Goal: Task Accomplishment & Management: Manage account settings

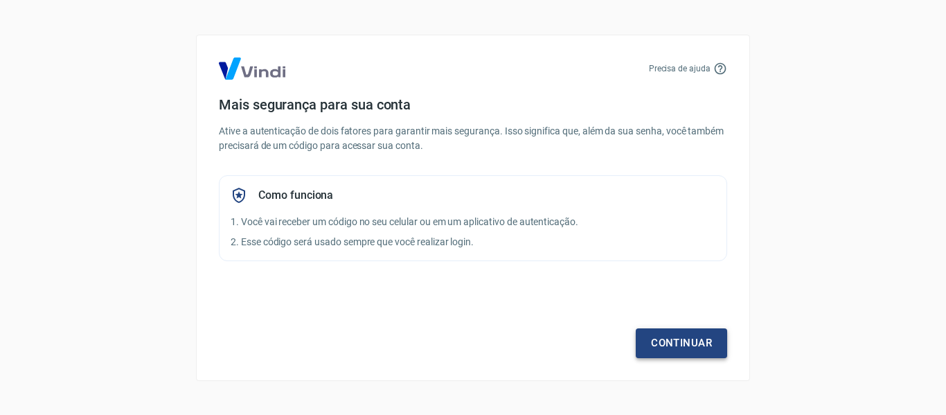
click at [698, 337] on link "Continuar" at bounding box center [681, 342] width 91 height 29
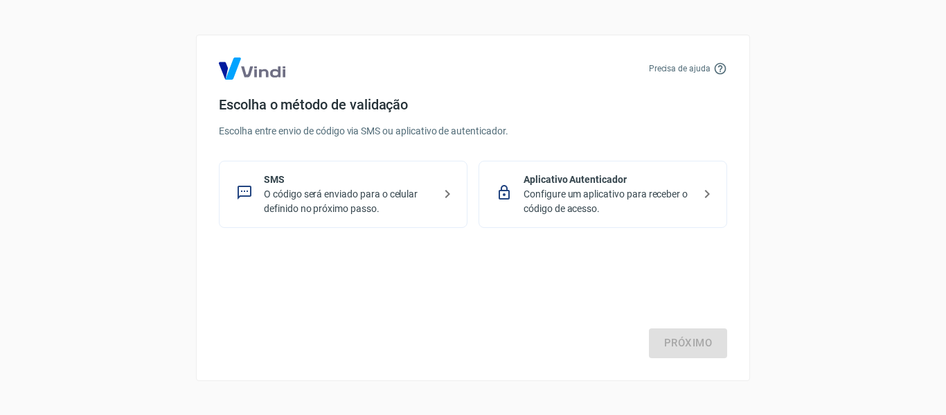
click at [374, 195] on p "O código será enviado para o celular definido no próximo passo." at bounding box center [349, 201] width 170 height 29
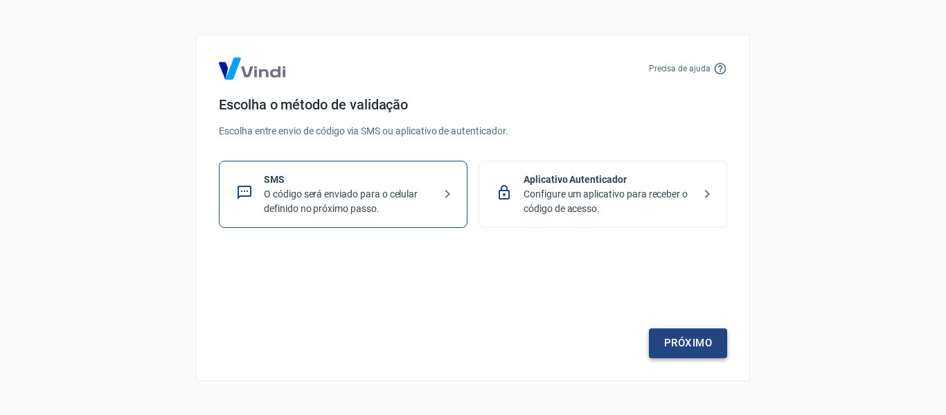
click at [711, 348] on link "Próximo" at bounding box center [688, 342] width 78 height 29
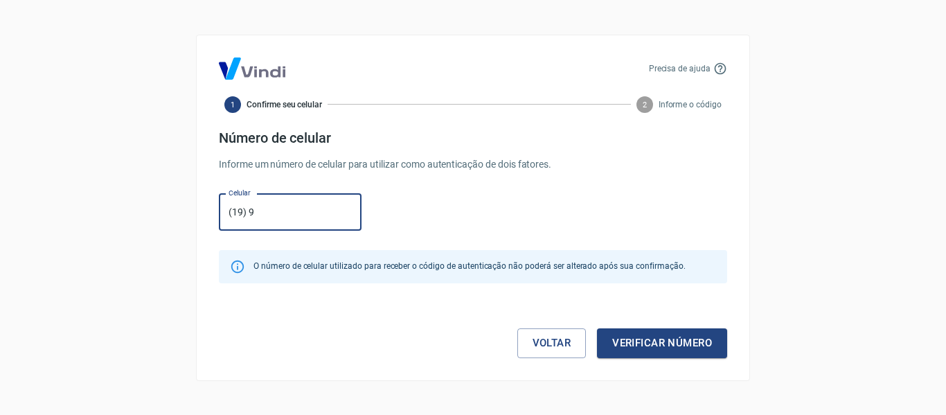
type input "(19) 99119-1441"
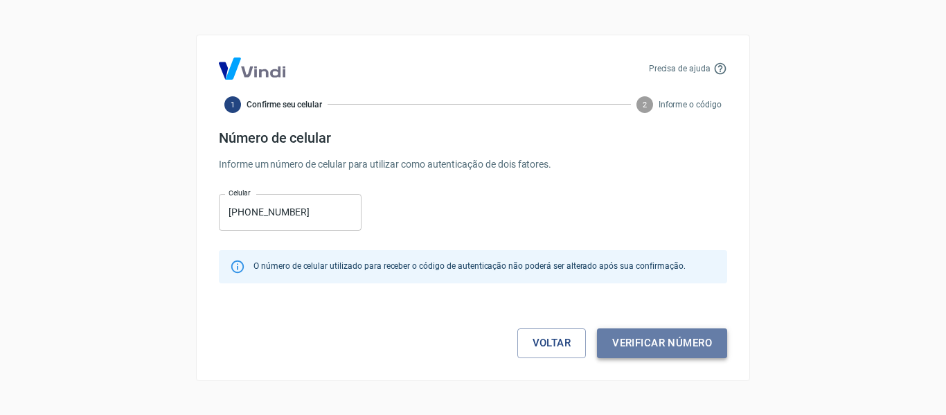
click at [647, 346] on button "Verificar número" at bounding box center [662, 342] width 130 height 29
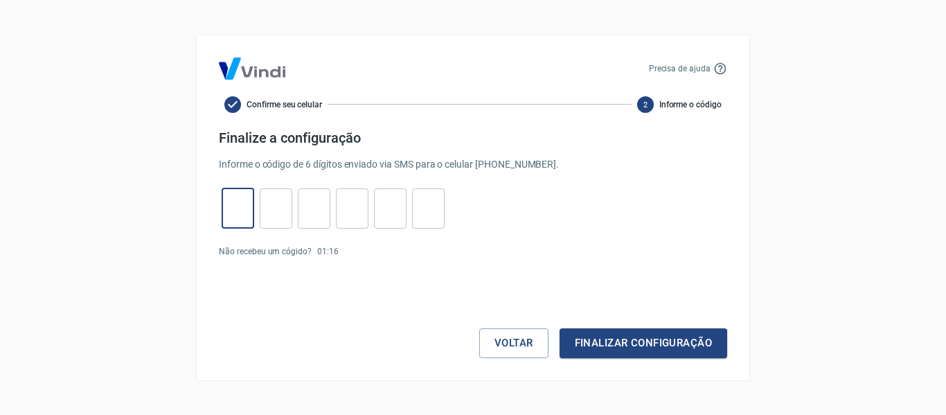
click at [249, 220] on input "tel" at bounding box center [238, 208] width 33 height 30
type input "2"
type input "4"
type input "5"
type input "6"
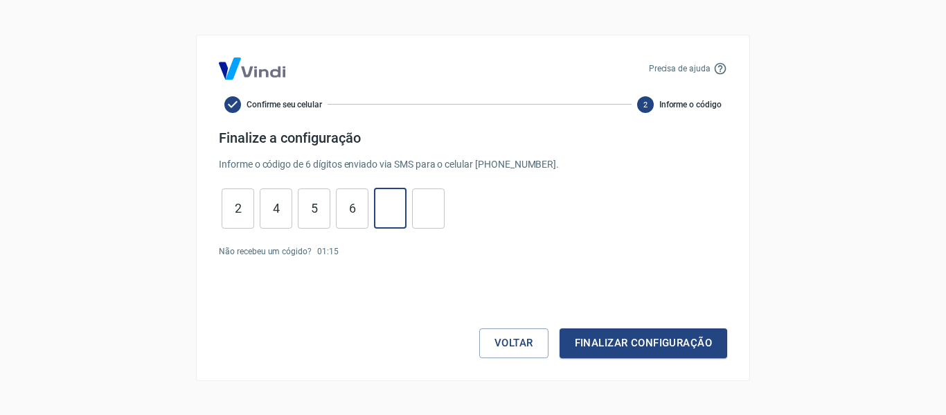
type input "3"
type input "2"
click at [662, 350] on button "Finalizar configuração" at bounding box center [644, 342] width 168 height 29
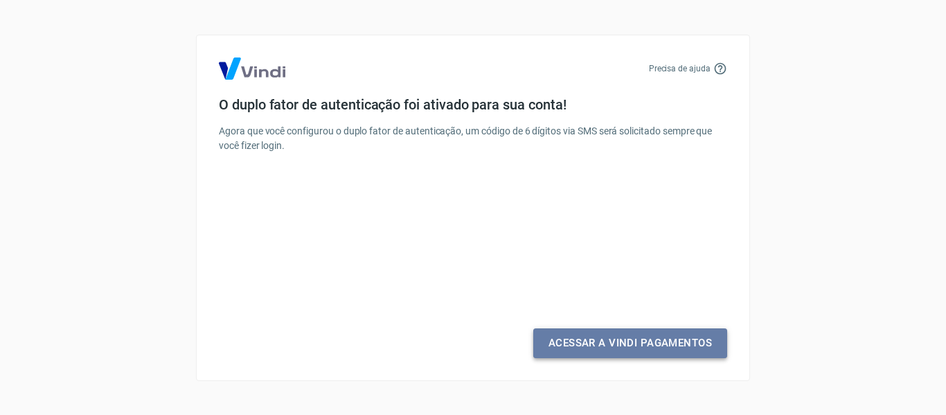
click at [578, 355] on link "Acessar a Vindi Pagamentos" at bounding box center [630, 342] width 194 height 29
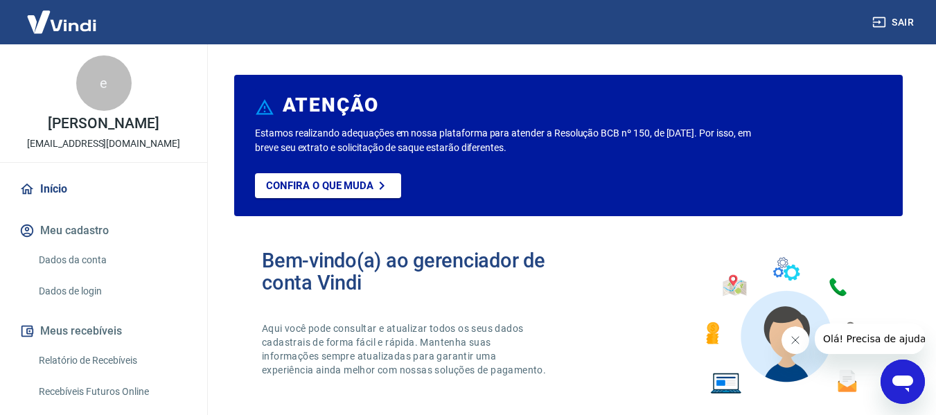
drag, startPoint x: 794, startPoint y: 341, endPoint x: 1558, endPoint y: 667, distance: 830.7
click at [794, 341] on icon "Fechar mensagem da empresa" at bounding box center [794, 340] width 11 height 11
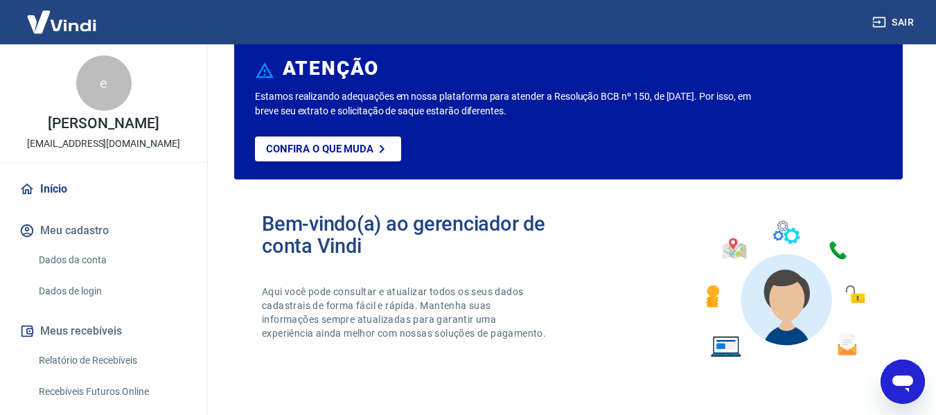
scroll to position [69, 0]
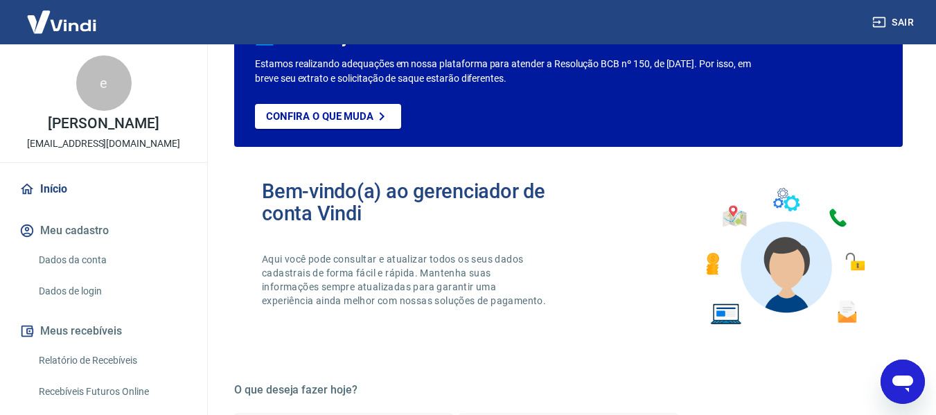
click at [80, 260] on link "Dados da conta" at bounding box center [111, 260] width 157 height 28
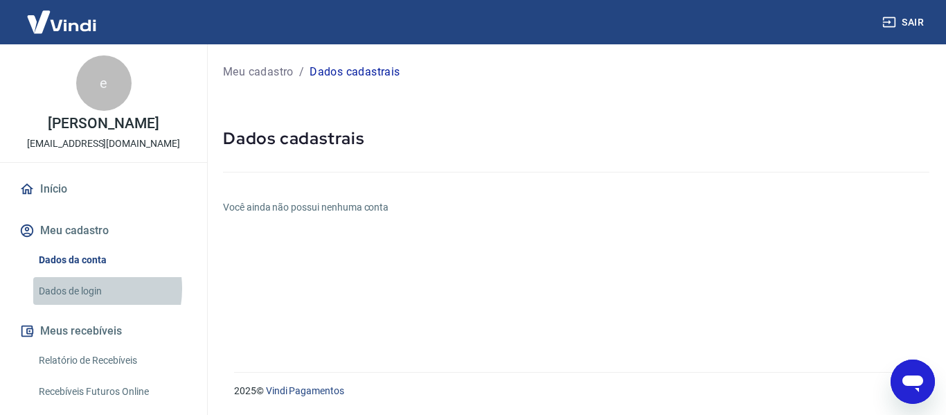
click at [80, 288] on link "Dados de login" at bounding box center [111, 291] width 157 height 28
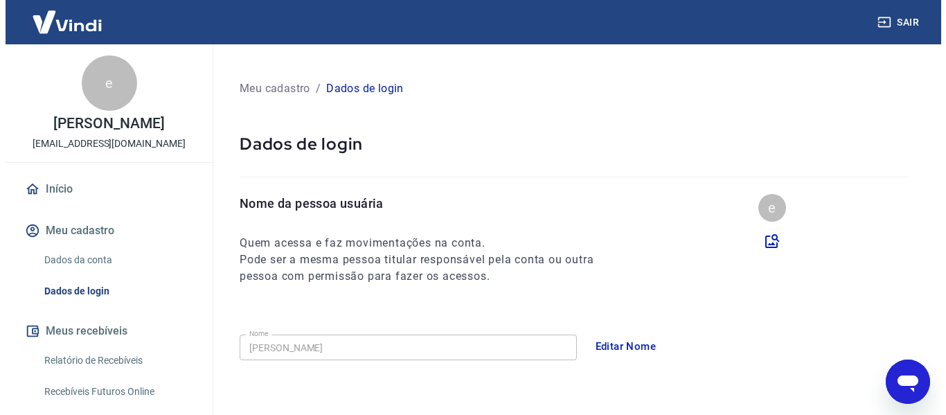
scroll to position [69, 0]
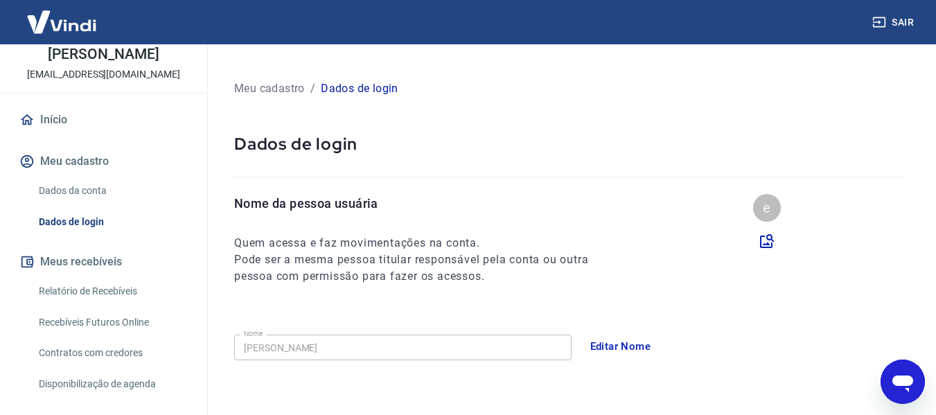
click at [103, 263] on button "Meus recebíveis" at bounding box center [104, 262] width 174 height 30
click at [117, 289] on link "Relatório de Recebíveis" at bounding box center [111, 291] width 157 height 28
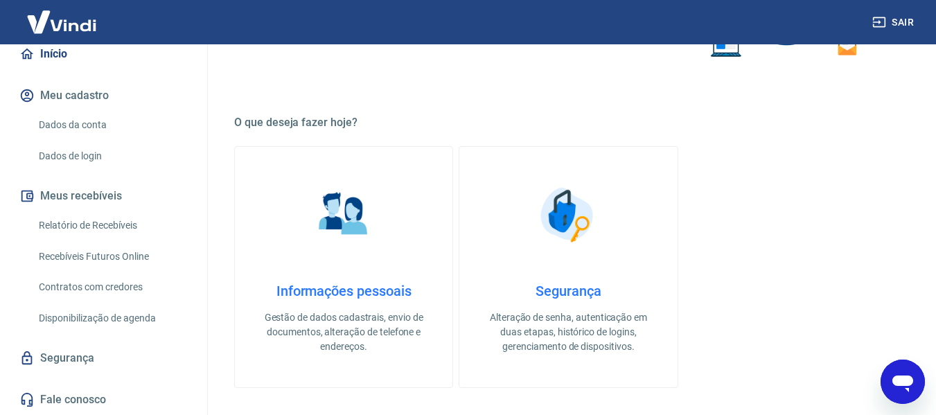
scroll to position [346, 0]
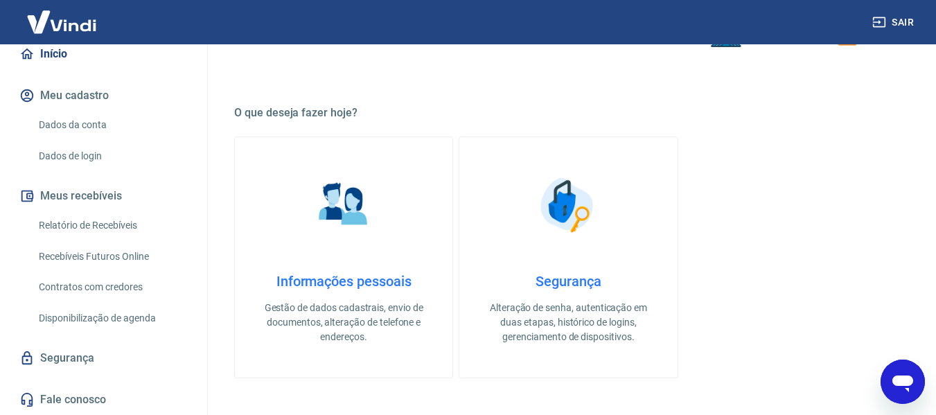
click at [72, 367] on link "Segurança" at bounding box center [104, 358] width 174 height 30
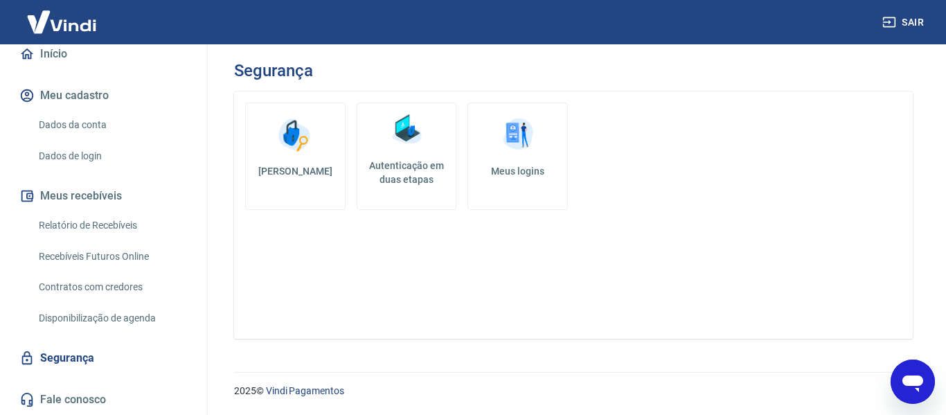
click at [386, 130] on img at bounding box center [407, 130] width 42 height 42
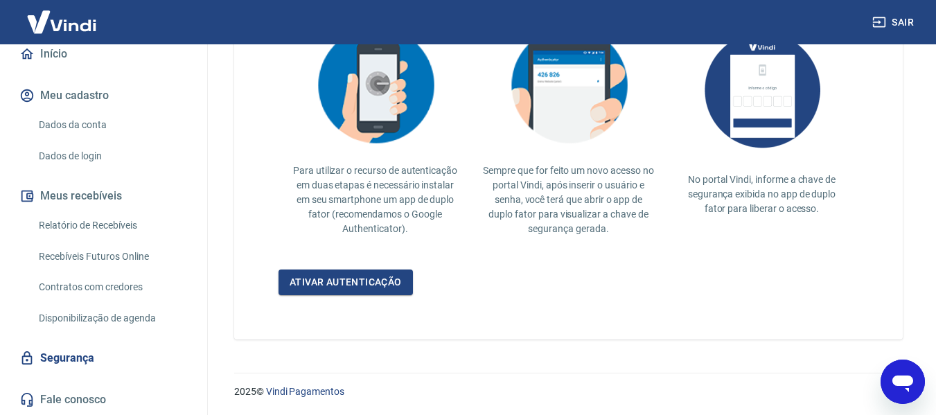
scroll to position [351, 0]
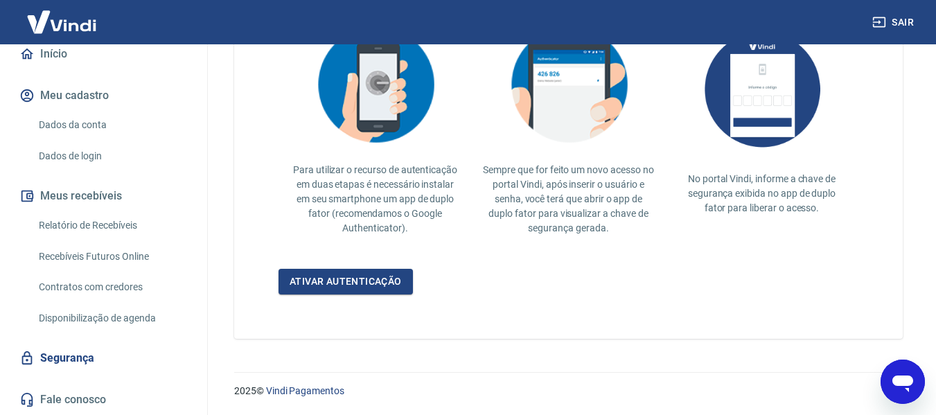
click at [101, 319] on link "Disponibilização de agenda" at bounding box center [111, 318] width 157 height 28
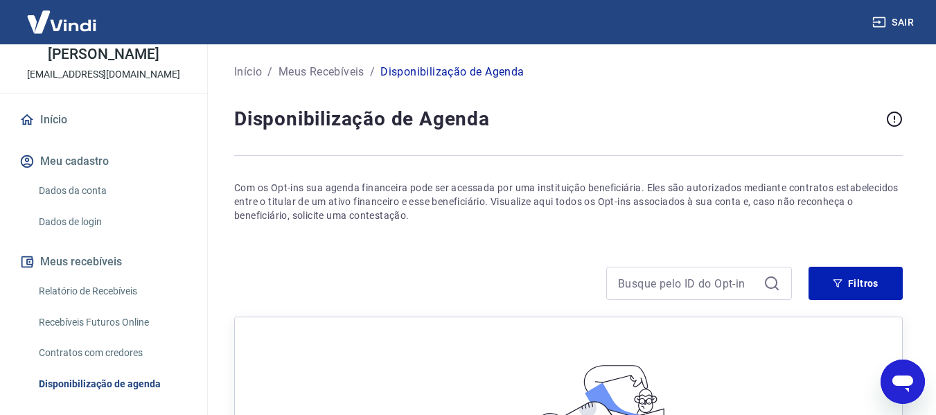
scroll to position [135, 0]
